Goal: Transaction & Acquisition: Obtain resource

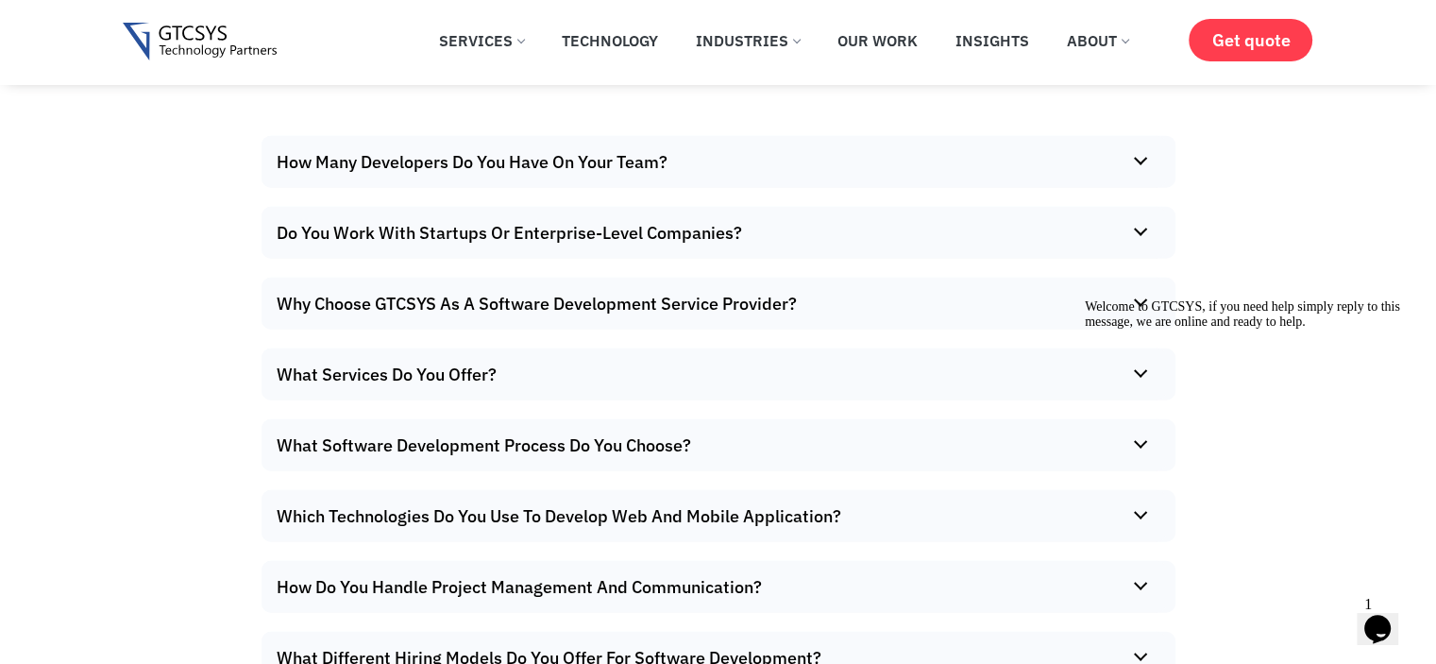
scroll to position [11988, 0]
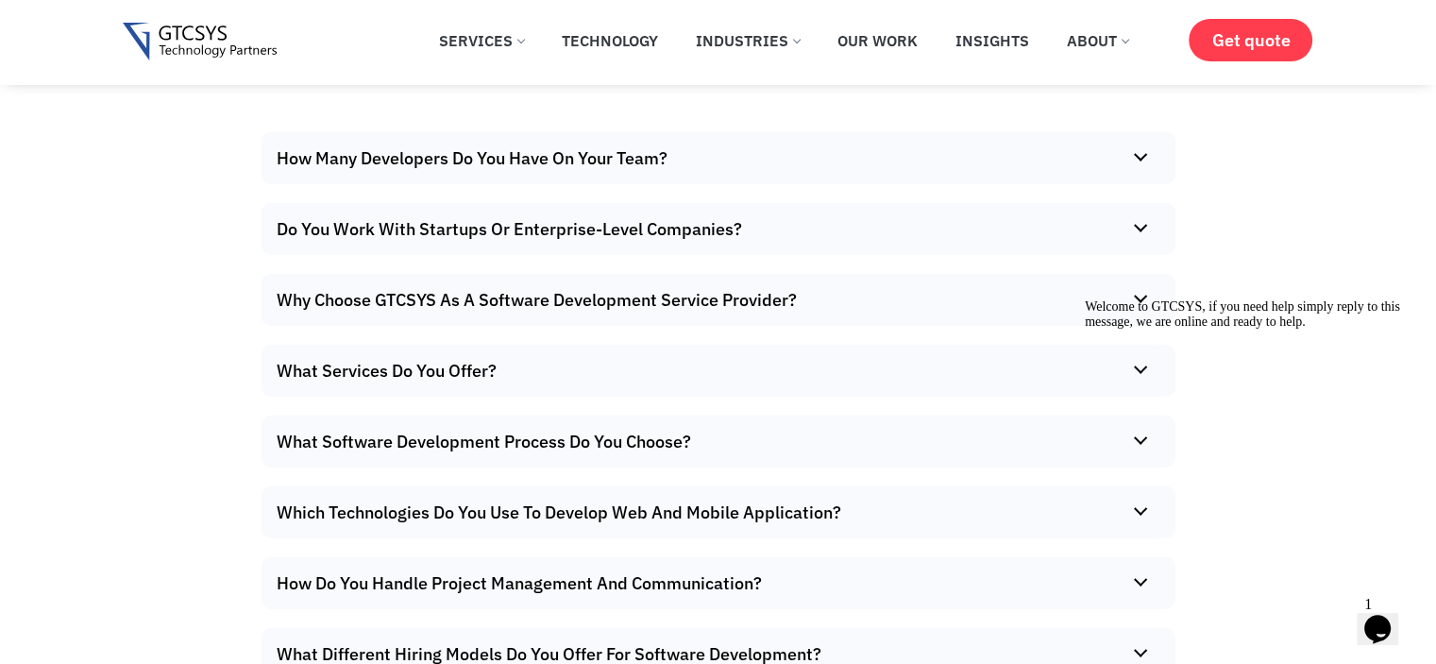
click at [865, 184] on summary "How Many Developers Do You Have On Your Team?" at bounding box center [713, 158] width 904 height 52
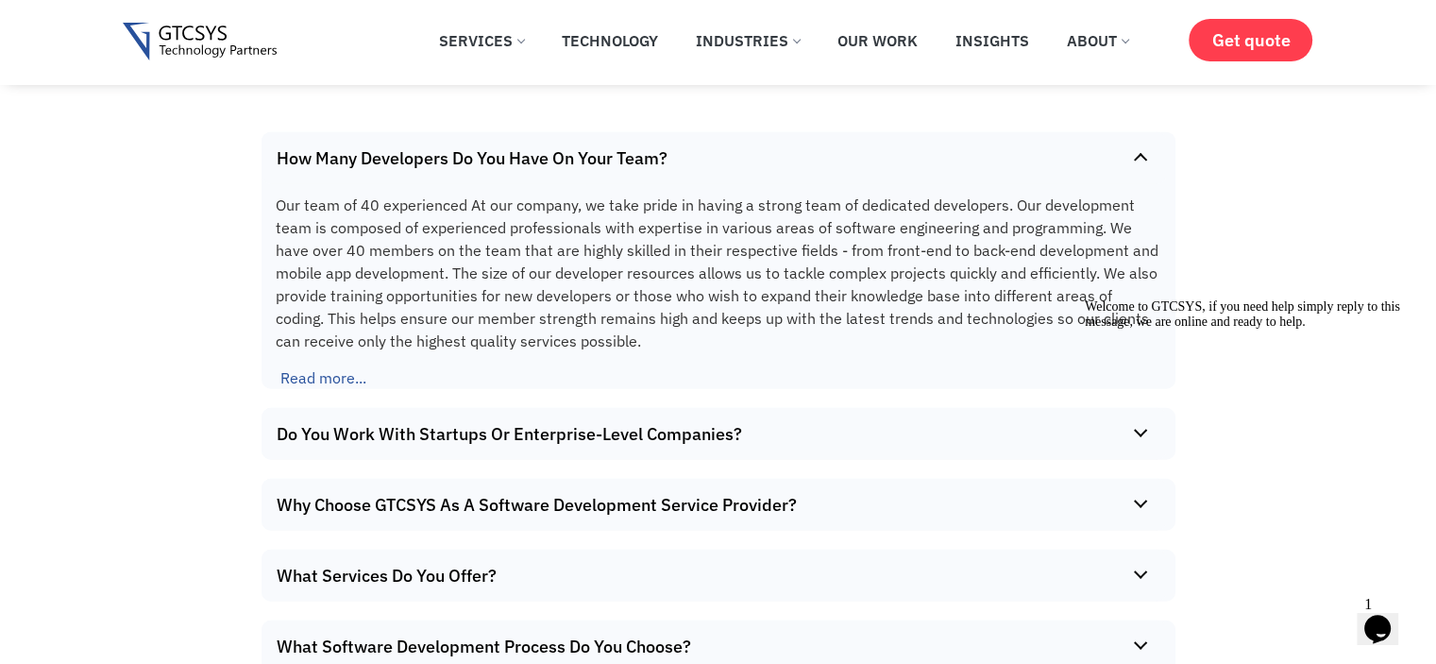
click at [1050, 184] on summary "How Many Developers Do You Have On Your Team?" at bounding box center [713, 158] width 904 height 52
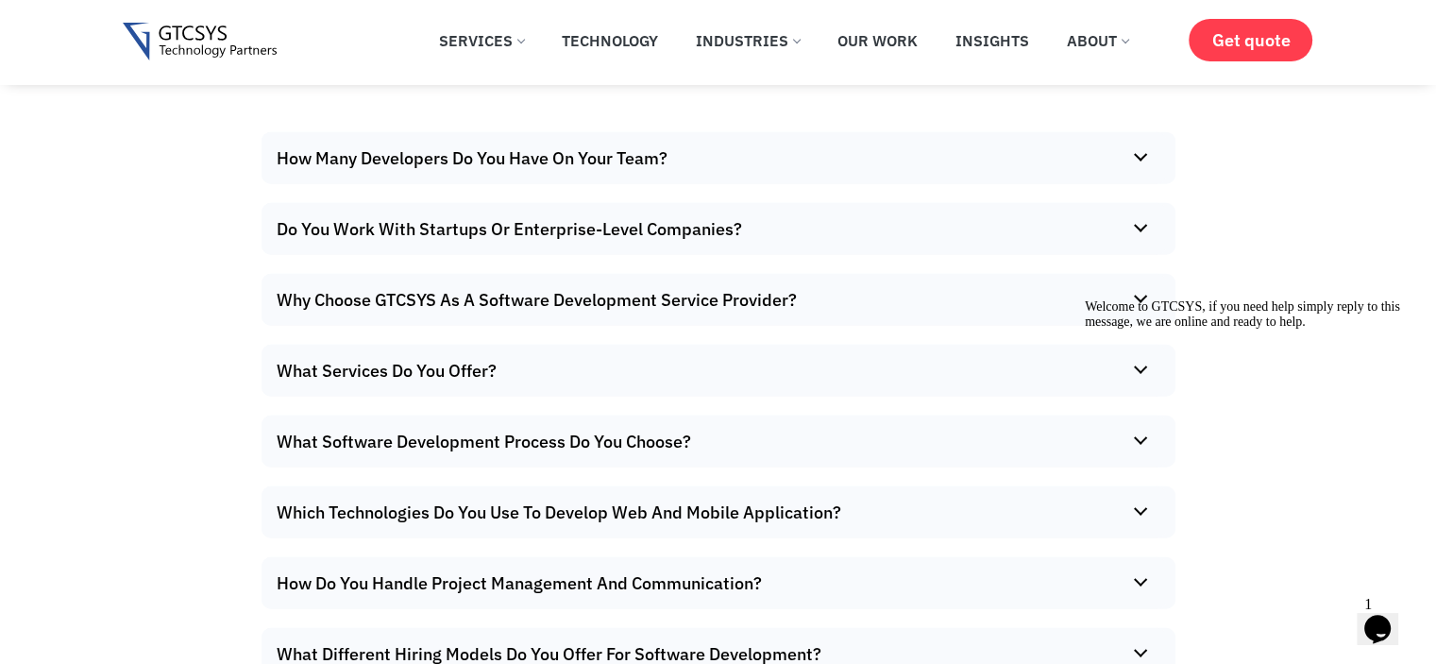
click at [1050, 184] on summary "How Many Developers Do You Have On Your Team?" at bounding box center [713, 158] width 904 height 52
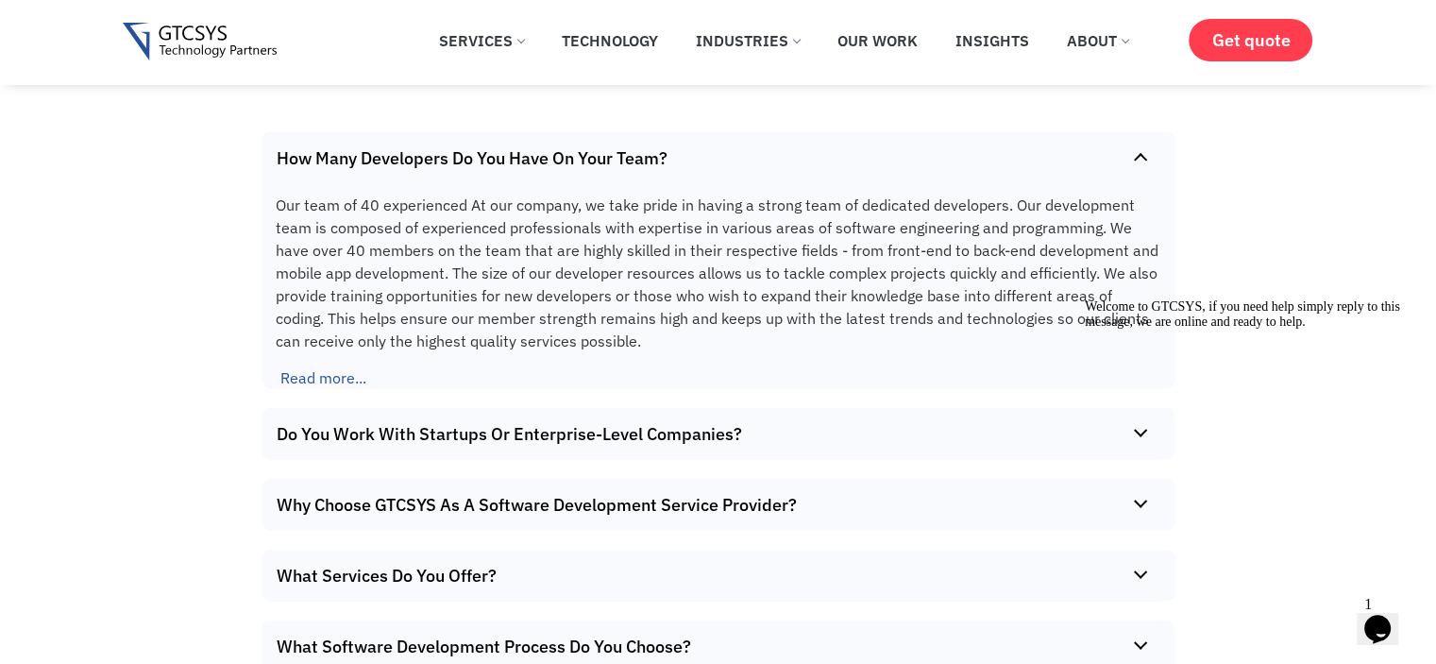
click at [1050, 184] on summary "How Many Developers Do You Have On Your Team?" at bounding box center [713, 158] width 904 height 52
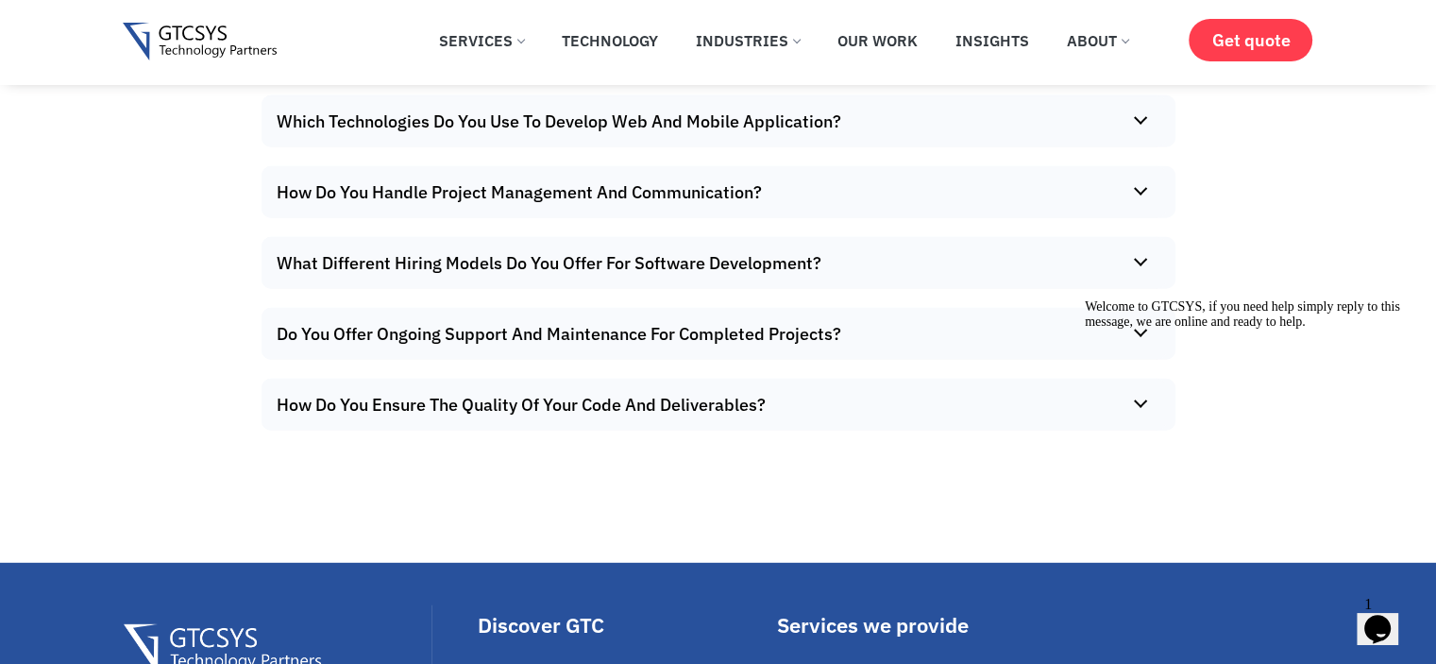
scroll to position [12381, 0]
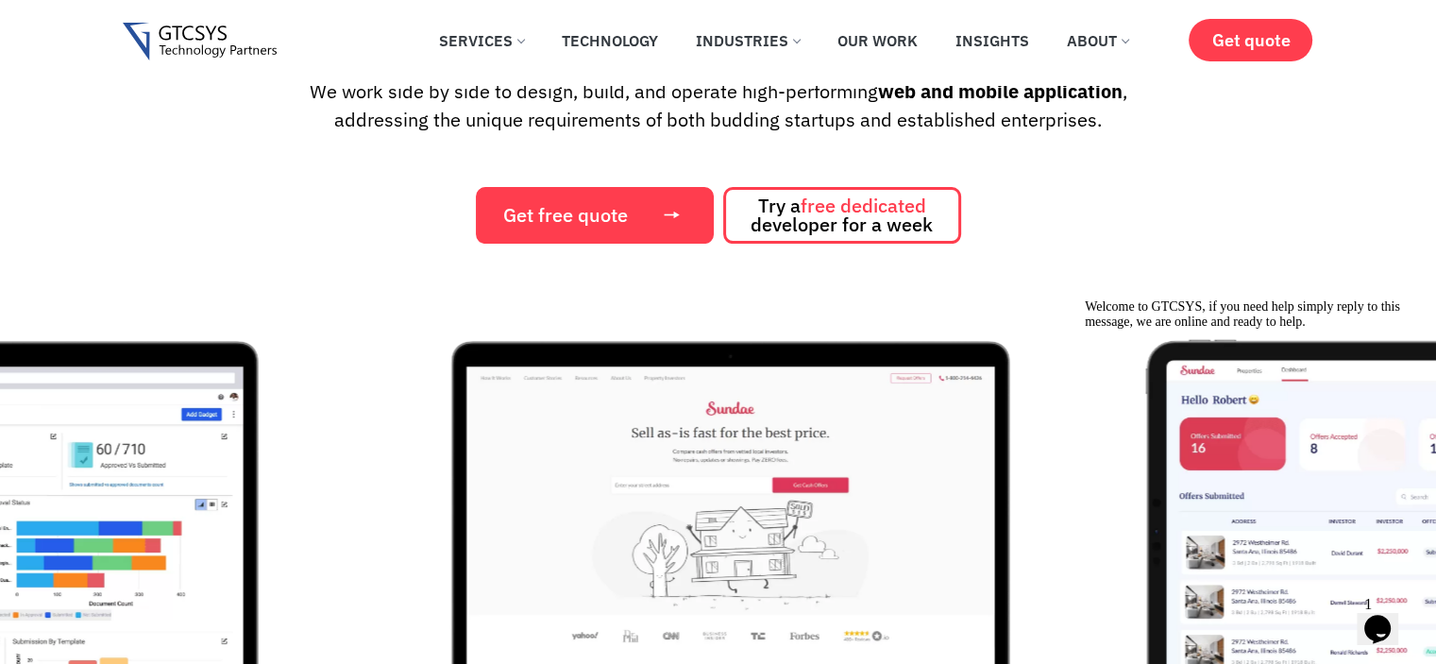
scroll to position [0, 0]
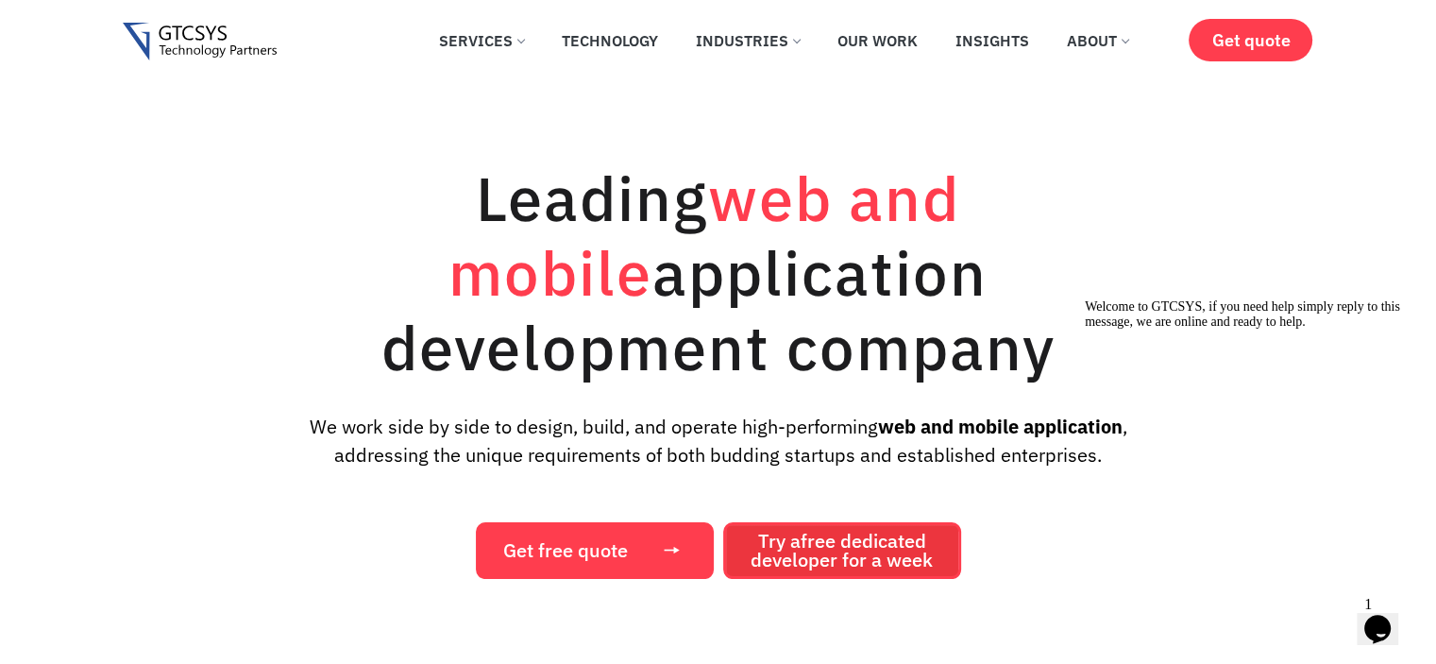
click at [910, 558] on span "Try a free dedicated developer for a week" at bounding box center [841, 550] width 182 height 38
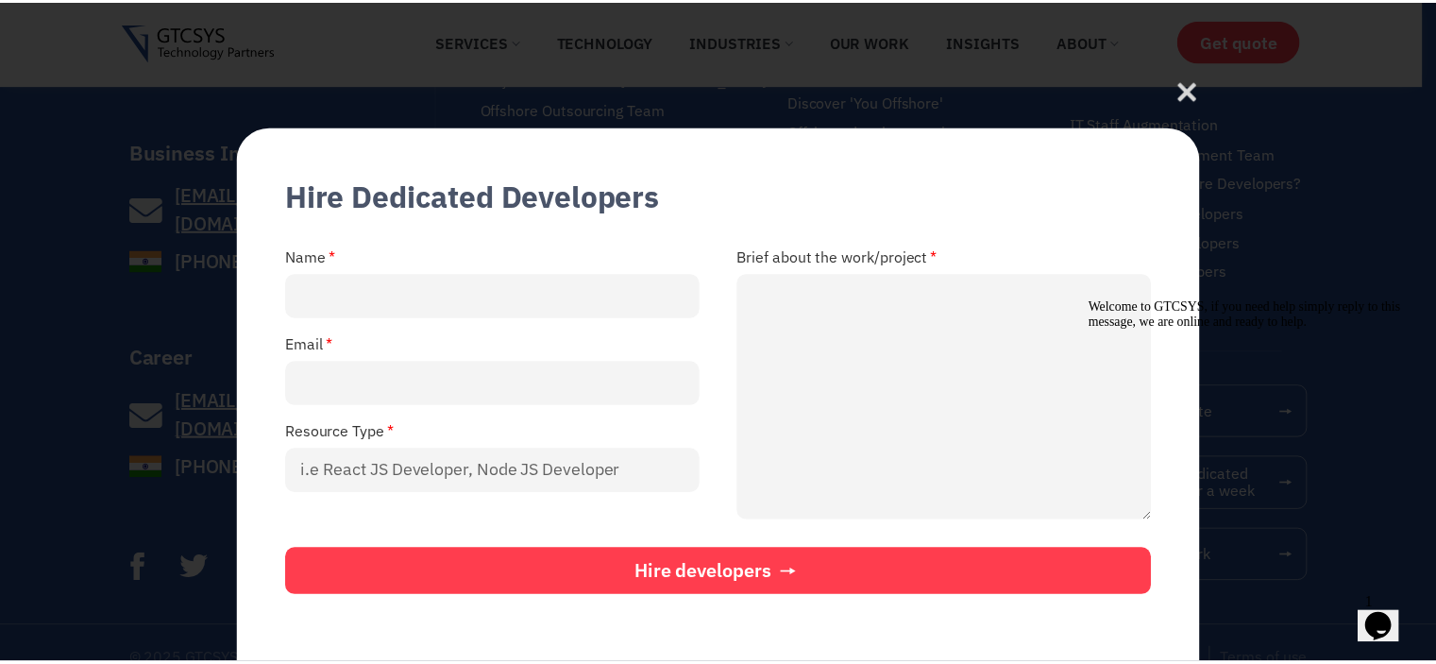
scroll to position [13325, 0]
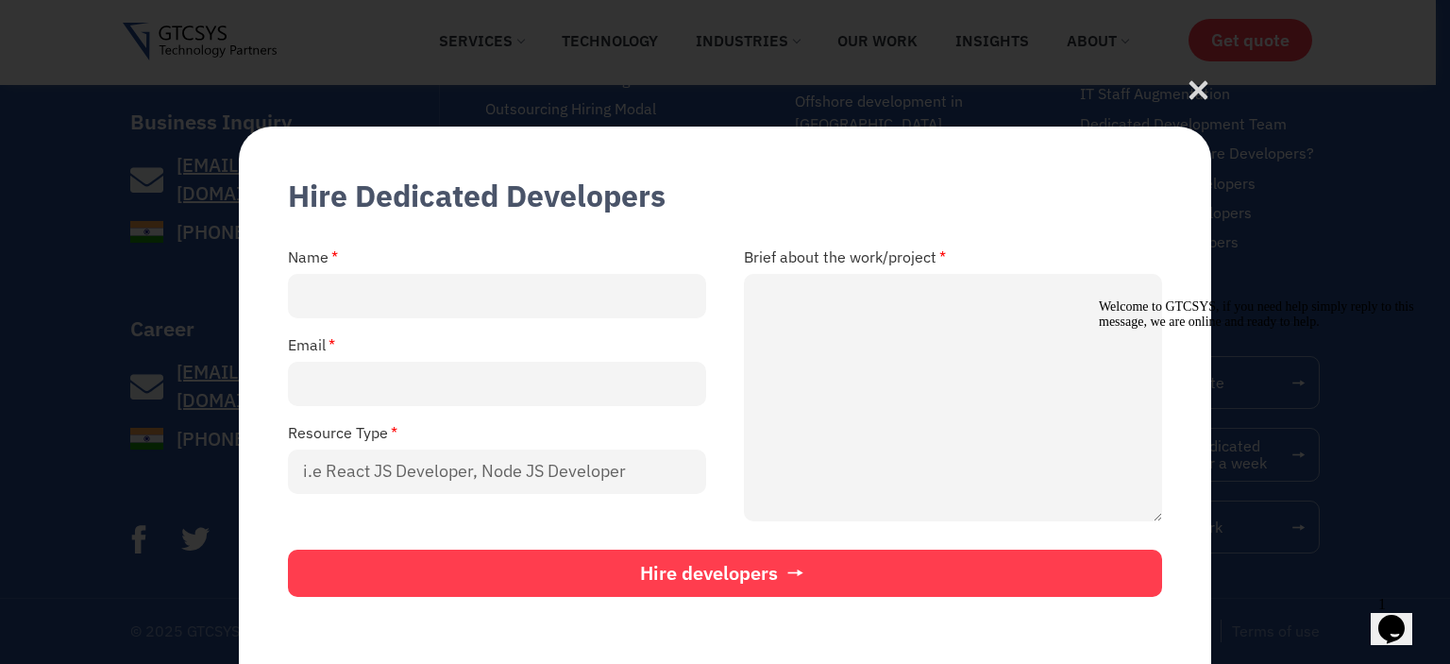
click at [910, 558] on button "Hire developers" at bounding box center [725, 572] width 874 height 47
click at [1201, 87] on icon at bounding box center [1198, 95] width 25 height 25
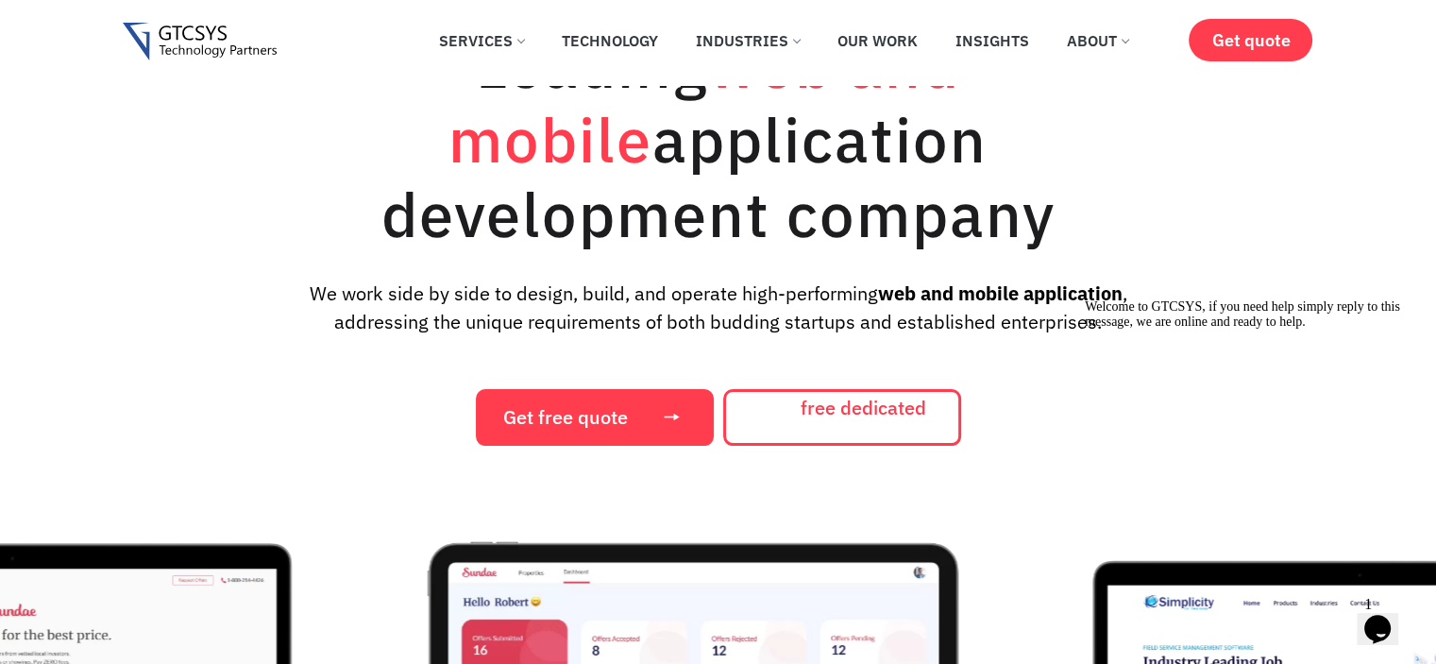
scroll to position [0, 0]
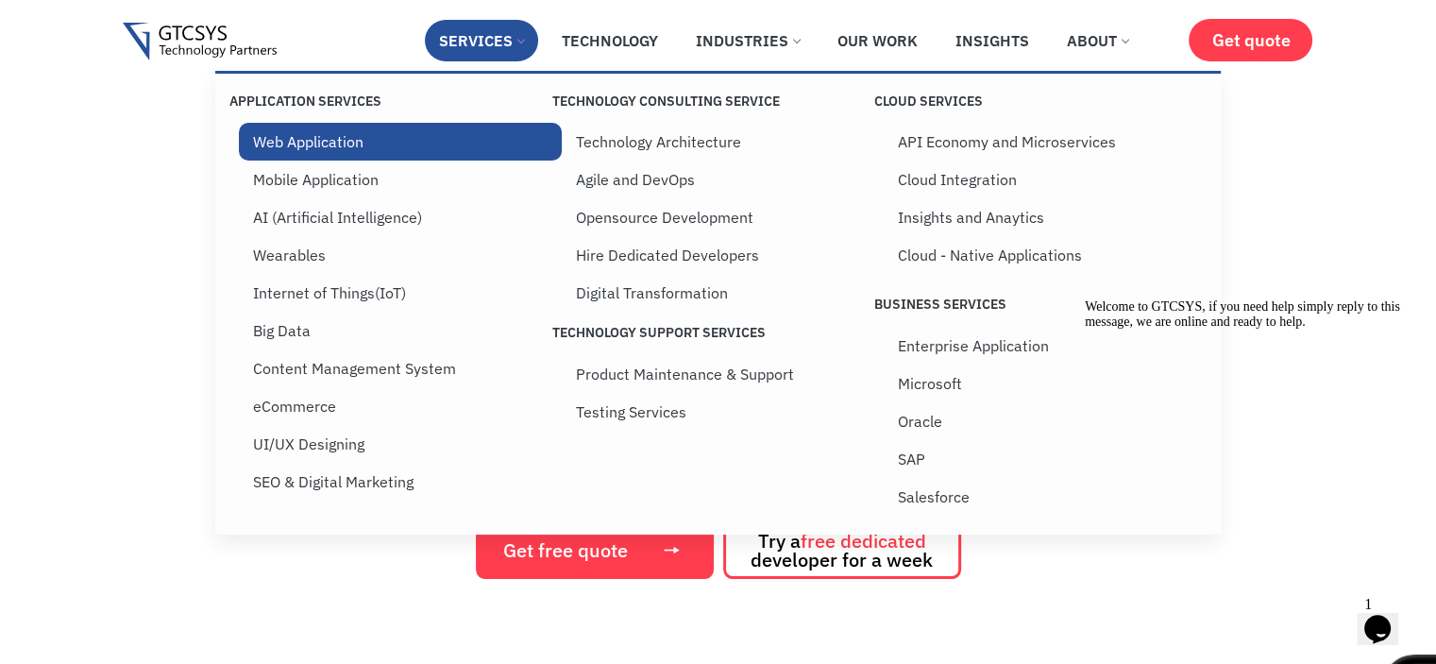
click at [345, 137] on link "Web Application" at bounding box center [400, 142] width 322 height 38
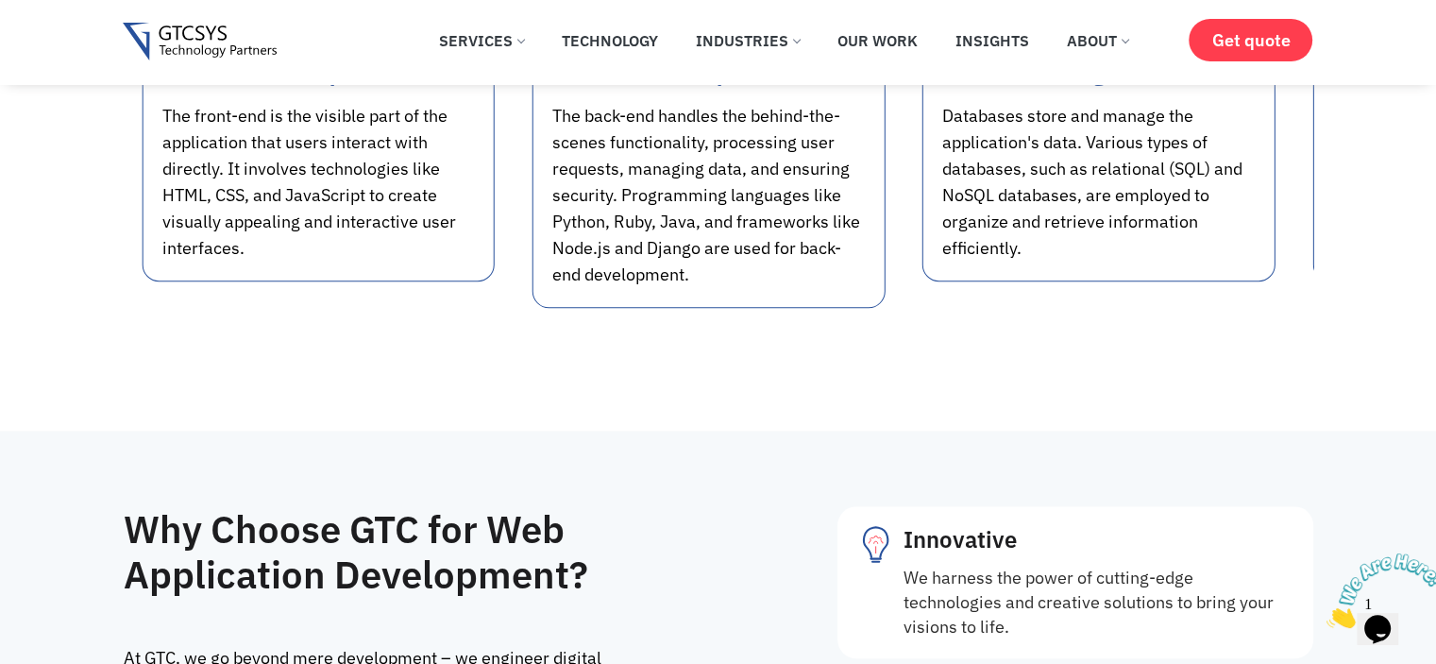
scroll to position [1761, 0]
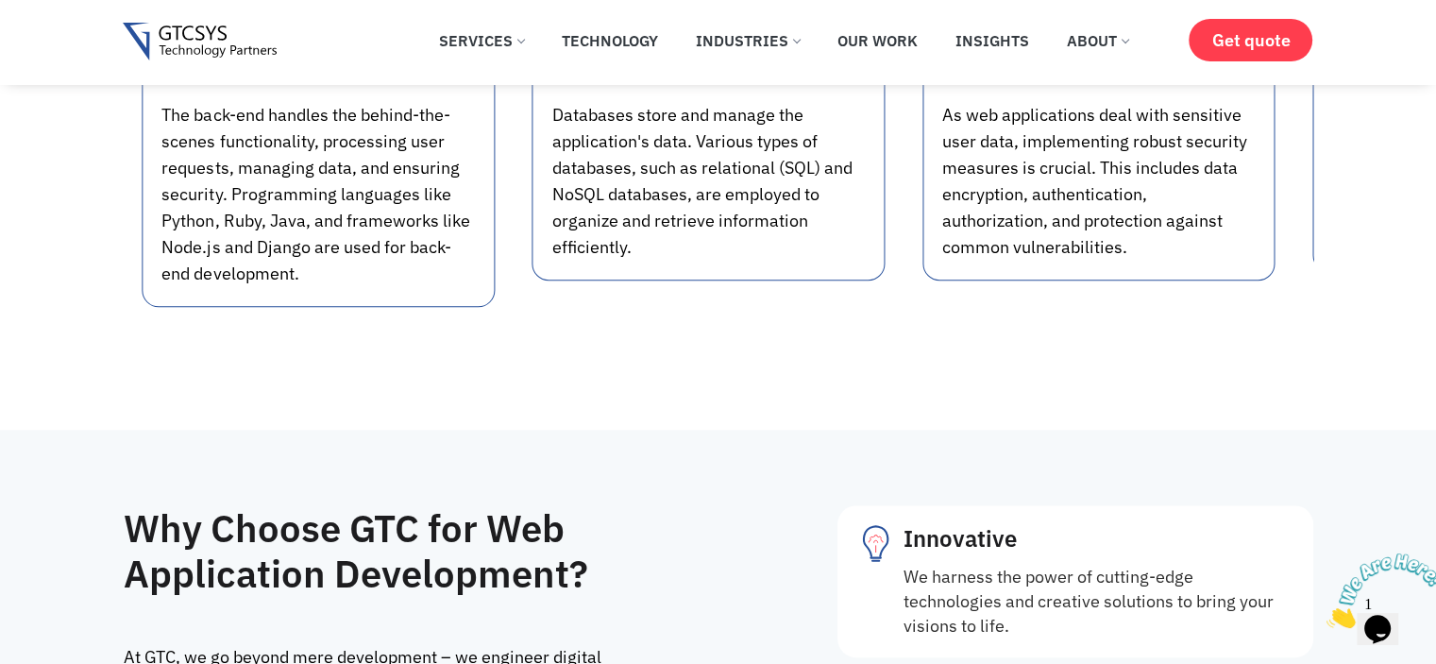
click at [454, 223] on div "The back-end handles the behind-the-scenes functionality, processing user reque…" at bounding box center [317, 194] width 313 height 185
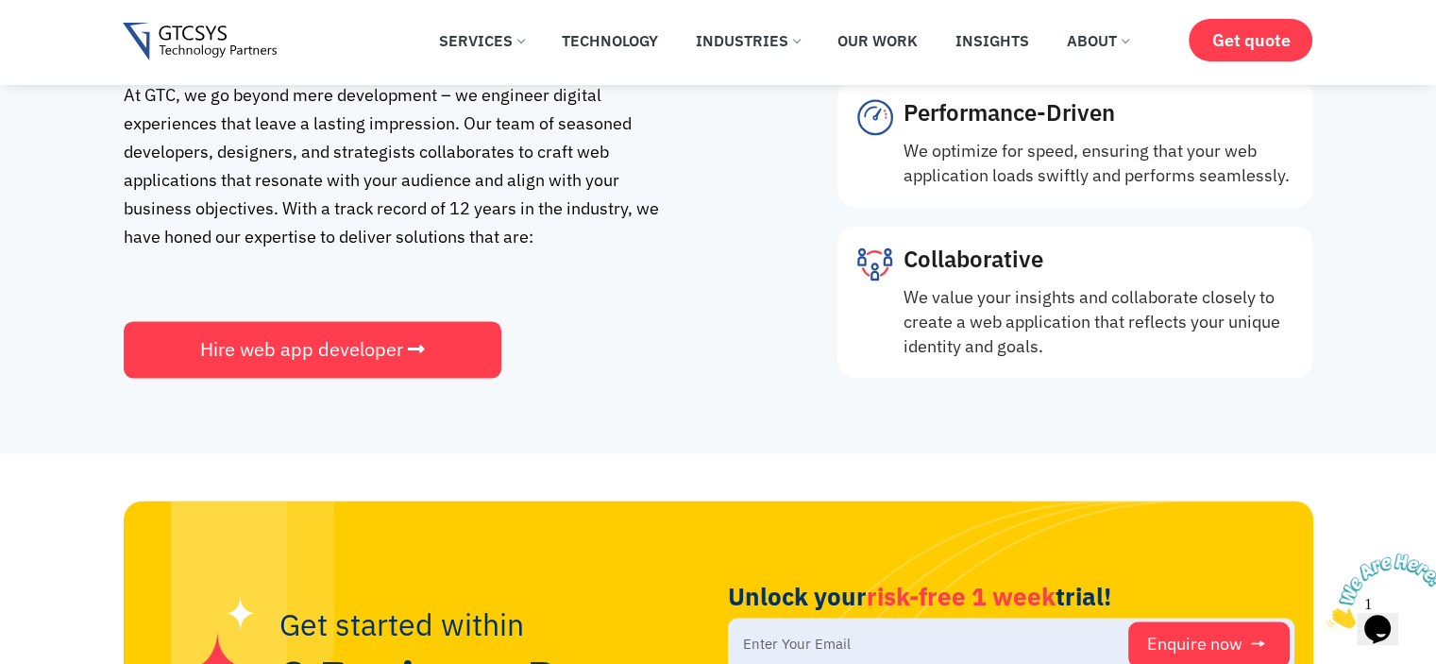
scroll to position [2643, 0]
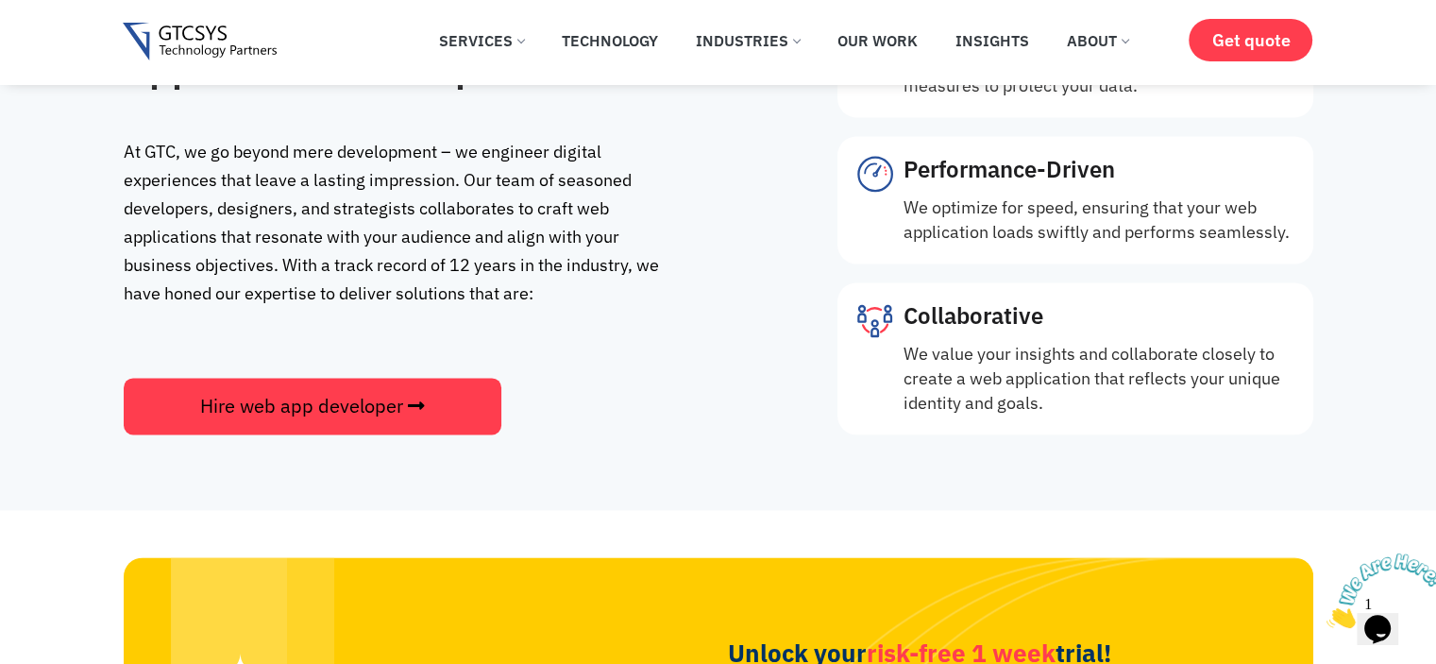
click at [416, 384] on link "Hire web app developer" at bounding box center [313, 406] width 378 height 57
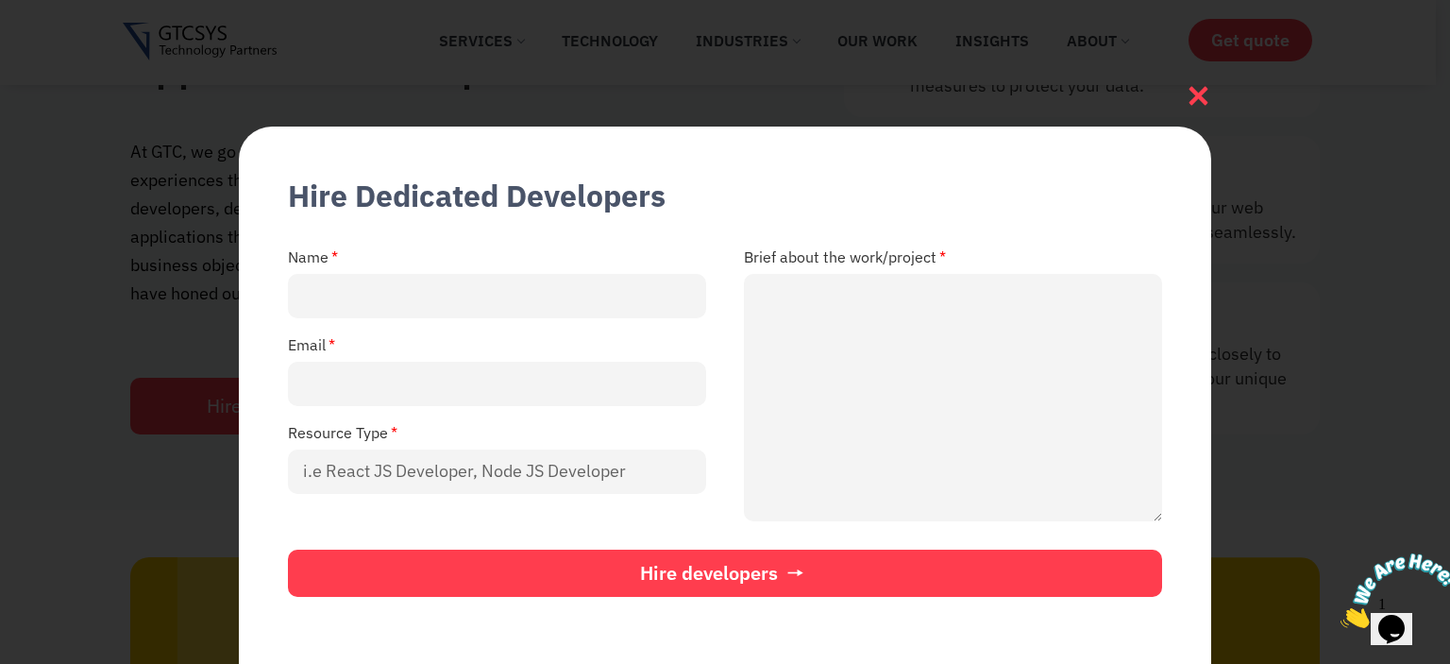
click at [1200, 89] on icon at bounding box center [1198, 95] width 25 height 25
